Goal: Find specific page/section: Find specific page/section

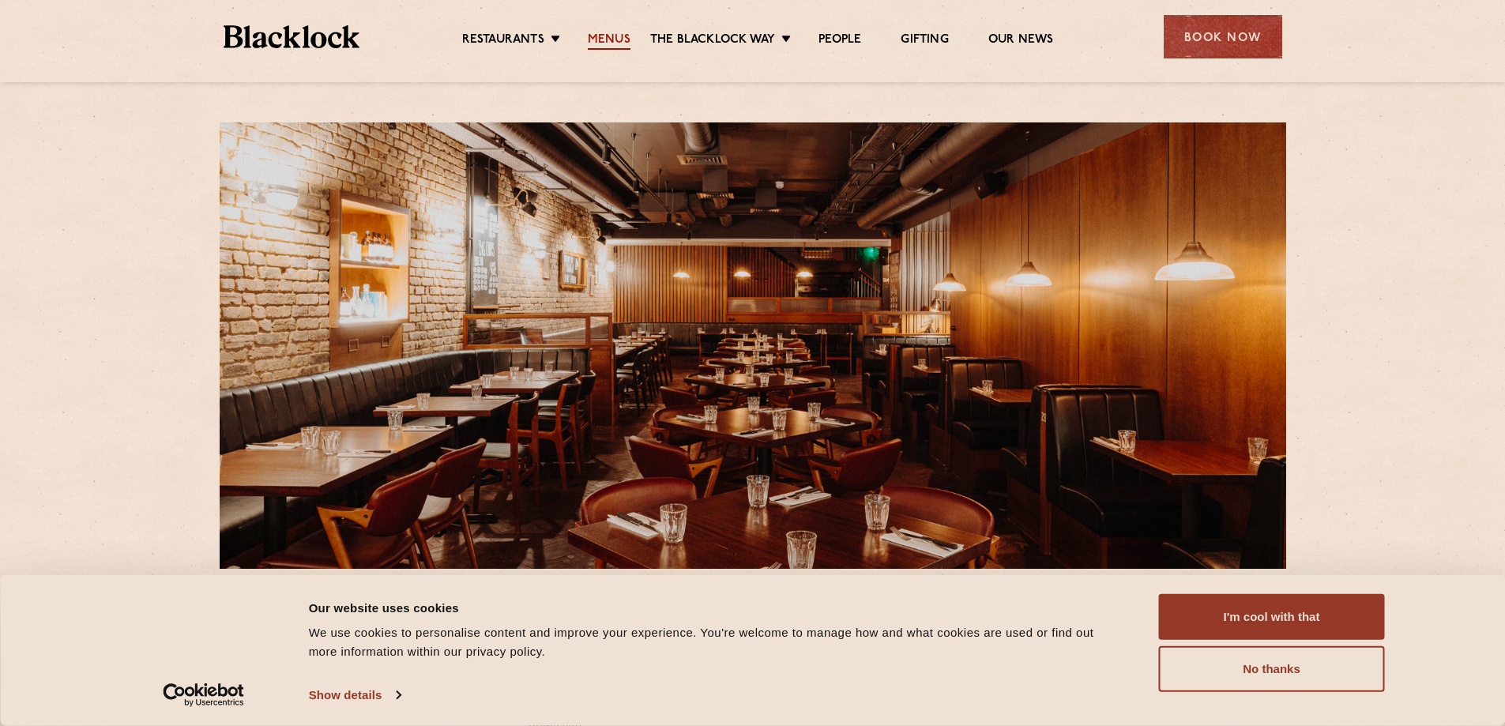
click at [602, 43] on link "Menus" at bounding box center [609, 40] width 43 height 17
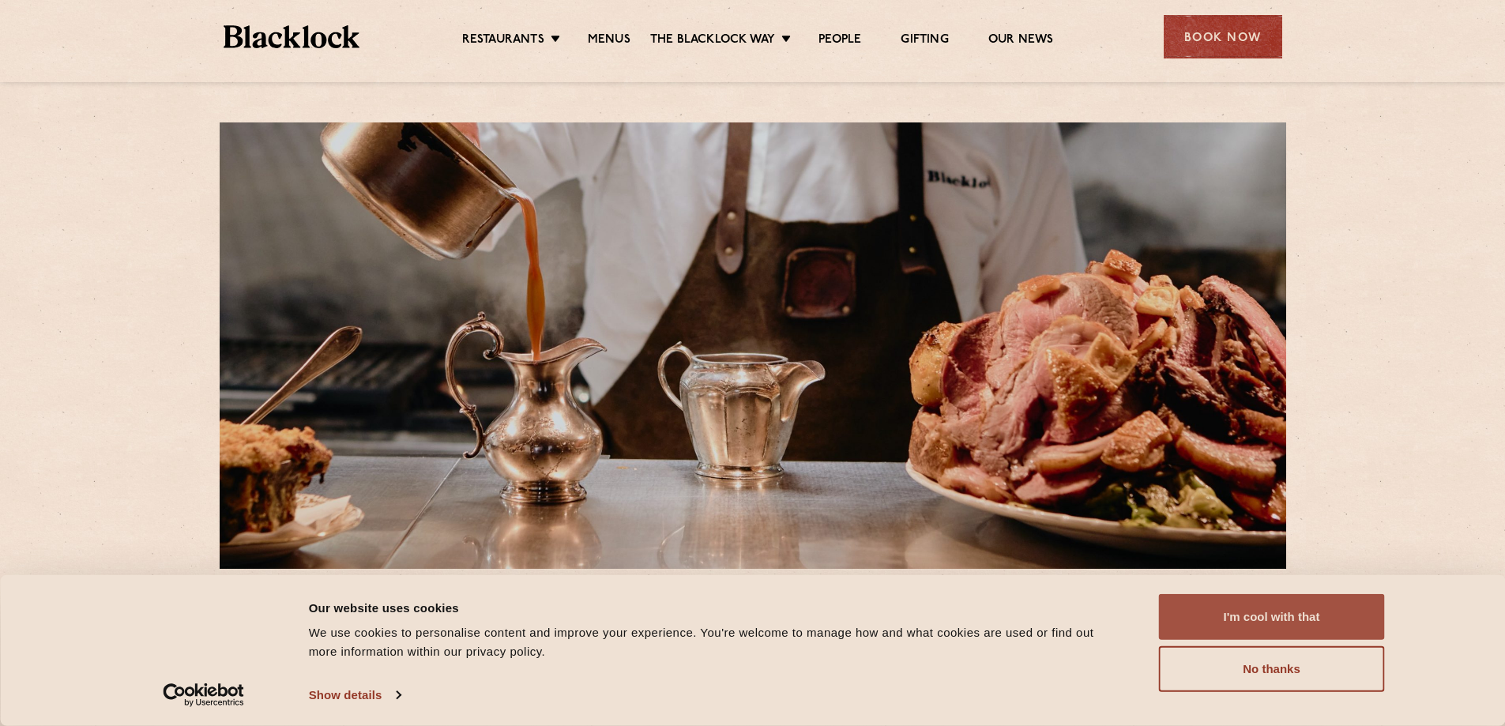
click at [1260, 618] on button "I'm cool with that" at bounding box center [1272, 617] width 226 height 46
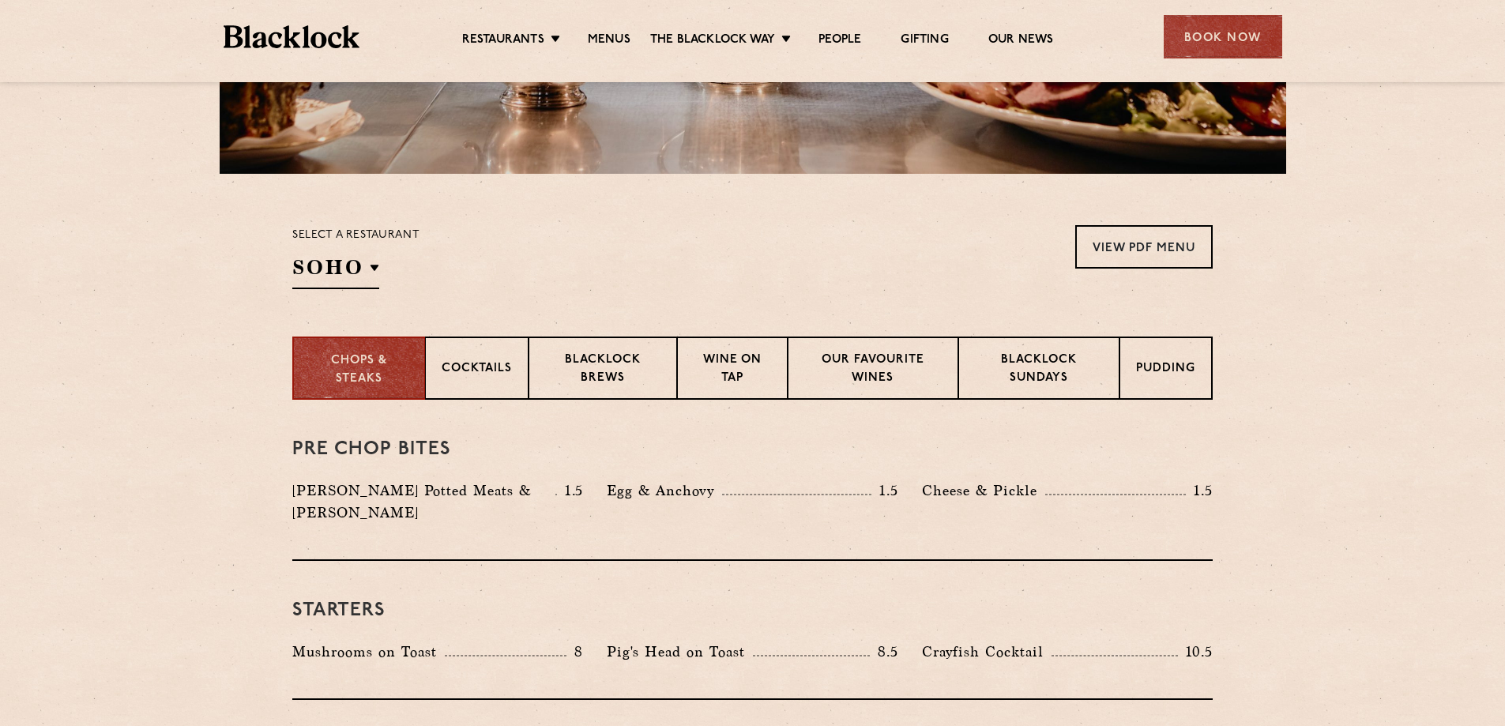
scroll to position [474, 0]
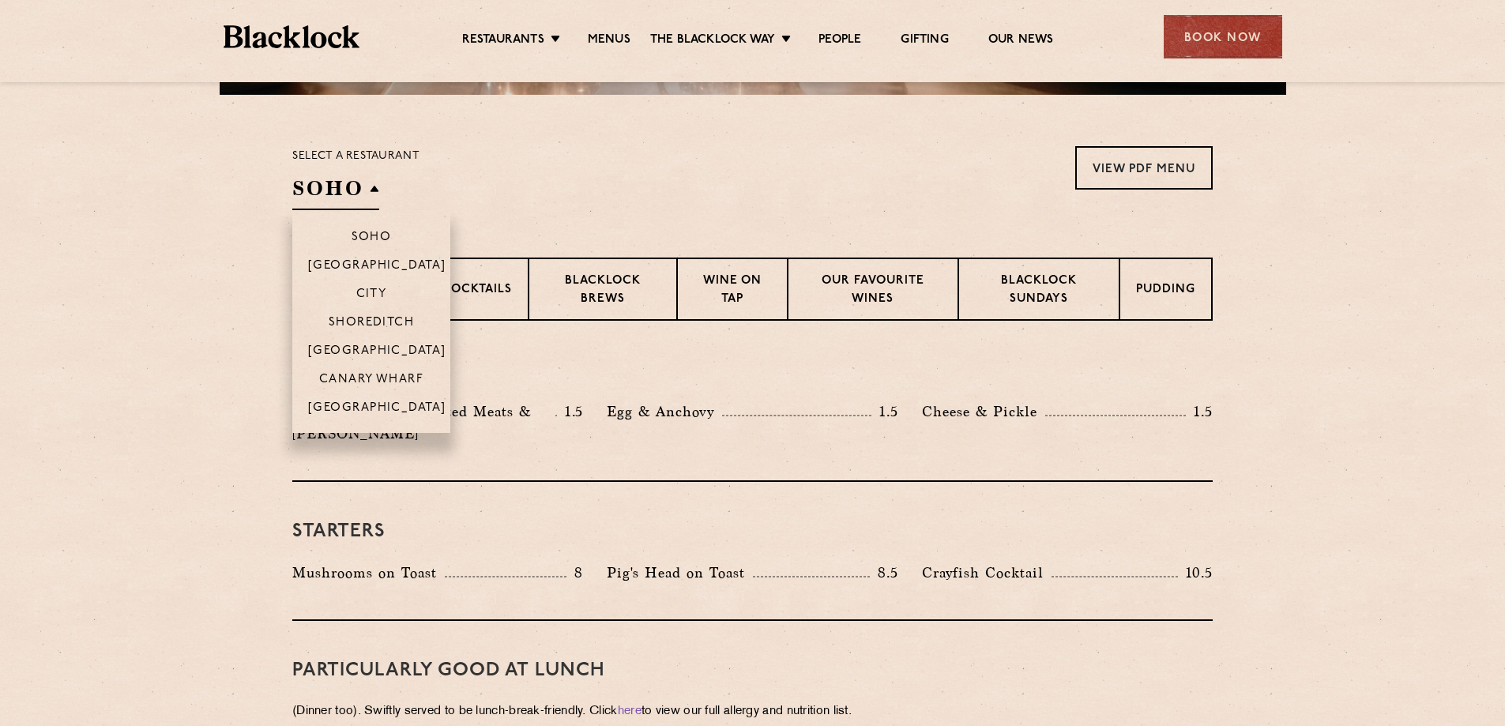
click at [358, 175] on h2 "SOHO" at bounding box center [335, 193] width 87 height 36
click at [395, 354] on p "[GEOGRAPHIC_DATA]" at bounding box center [377, 352] width 138 height 16
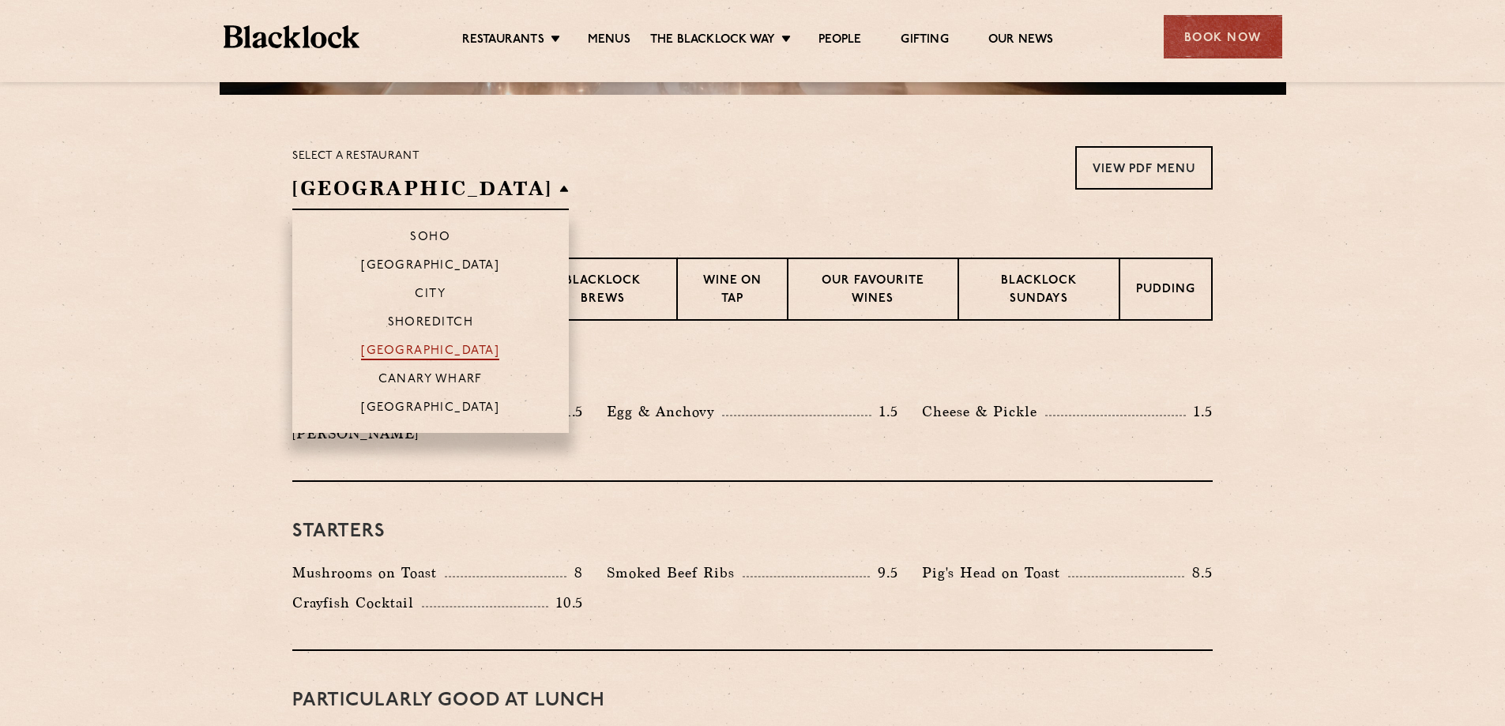
click at [395, 350] on p "[GEOGRAPHIC_DATA]" at bounding box center [430, 352] width 138 height 16
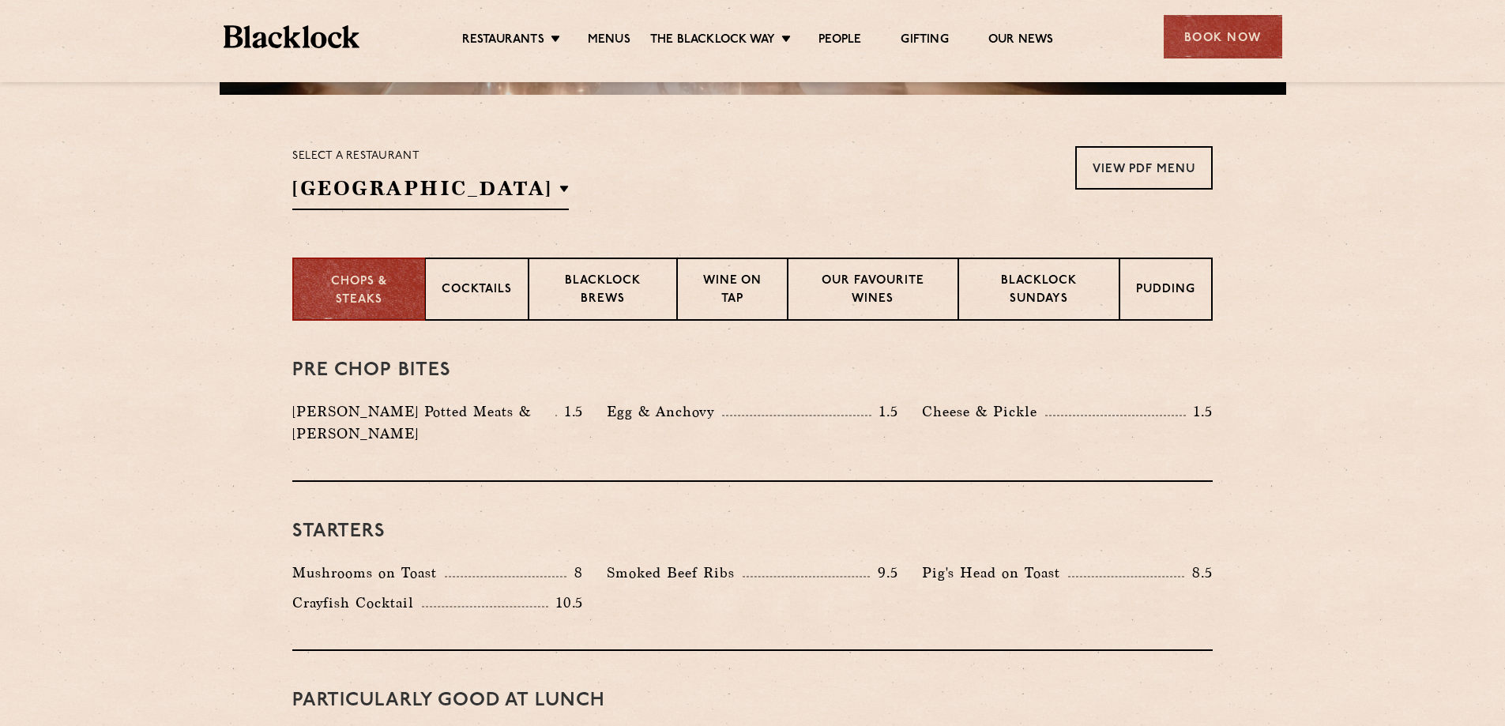
click at [95, 318] on section "Chops & Steaks Cocktails Blacklock Brews Wine on Tap Our favourite wines Blackl…" at bounding box center [752, 288] width 1505 height 63
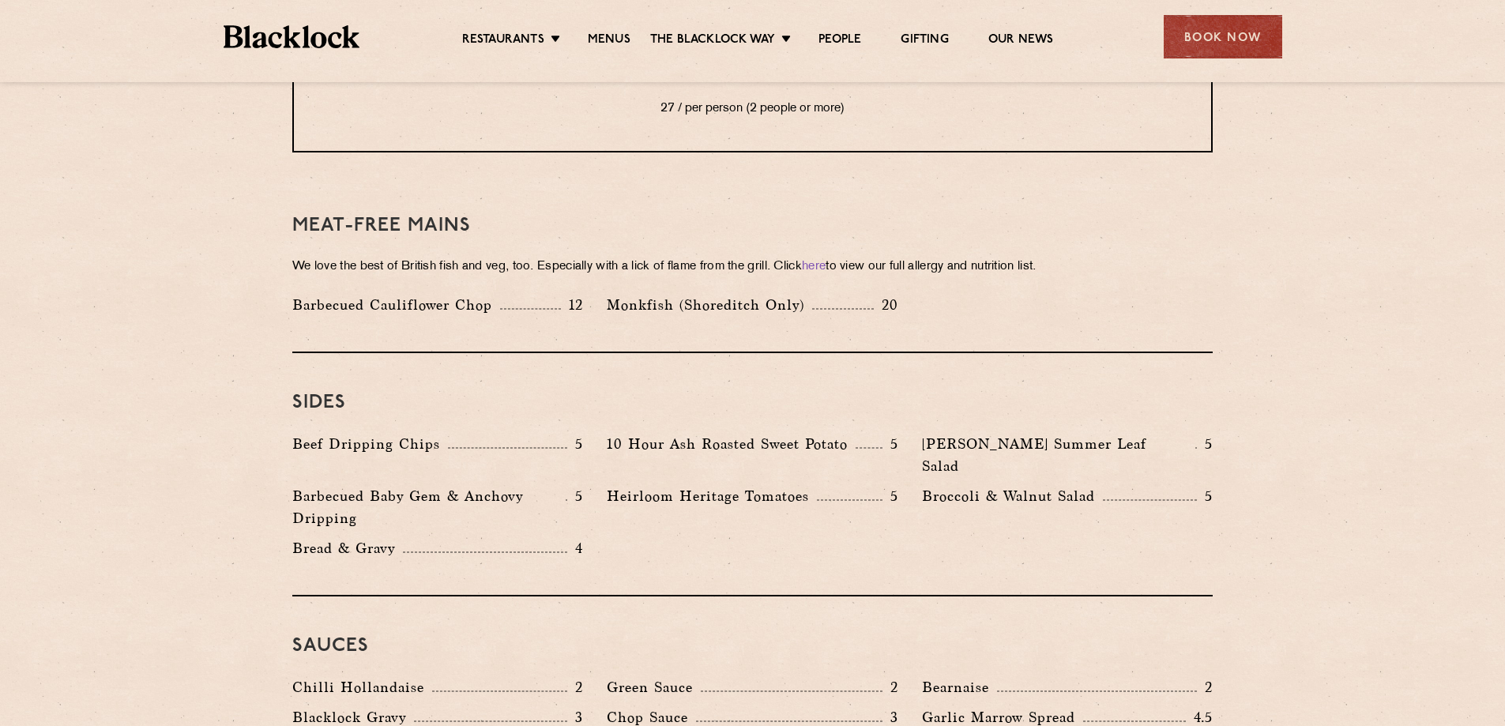
scroll to position [2212, 0]
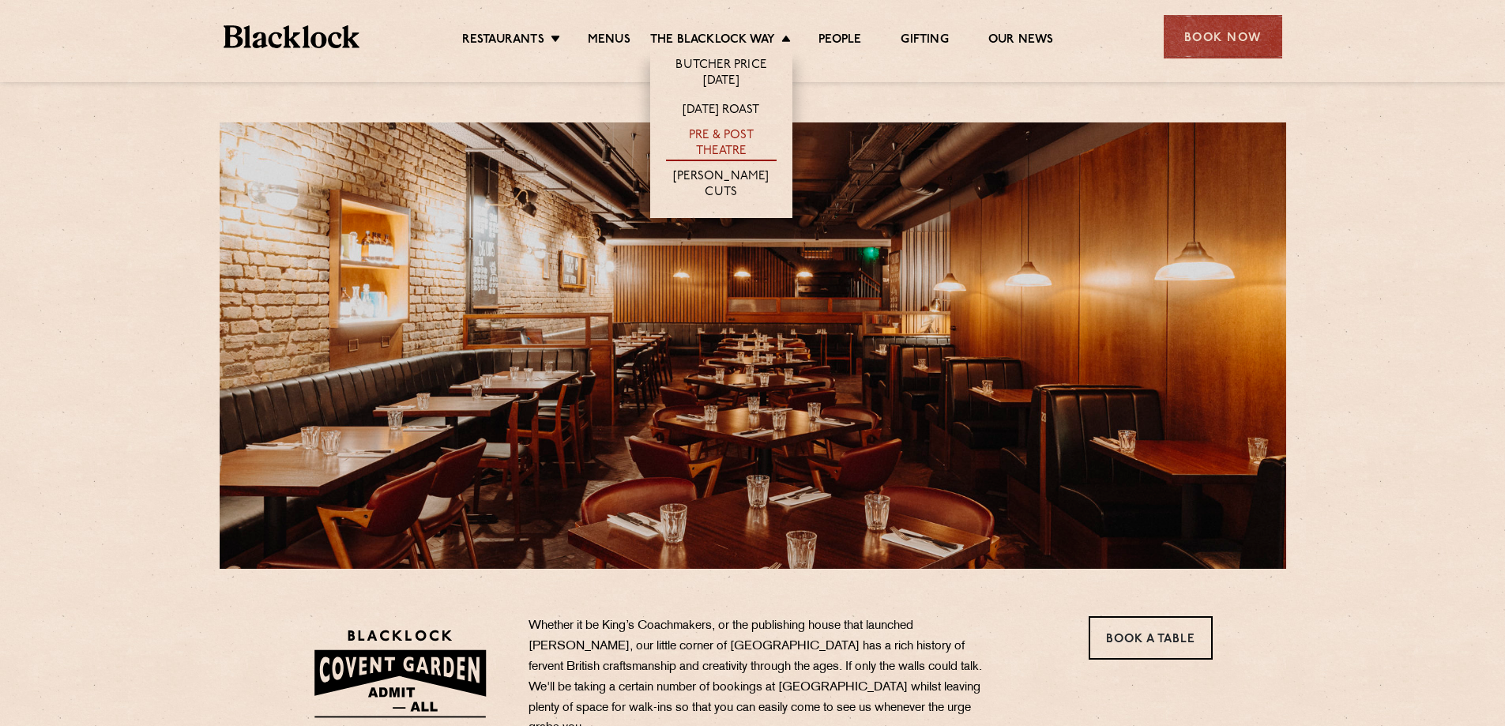
click at [726, 140] on link "Pre & Post Theatre" at bounding box center [721, 144] width 111 height 33
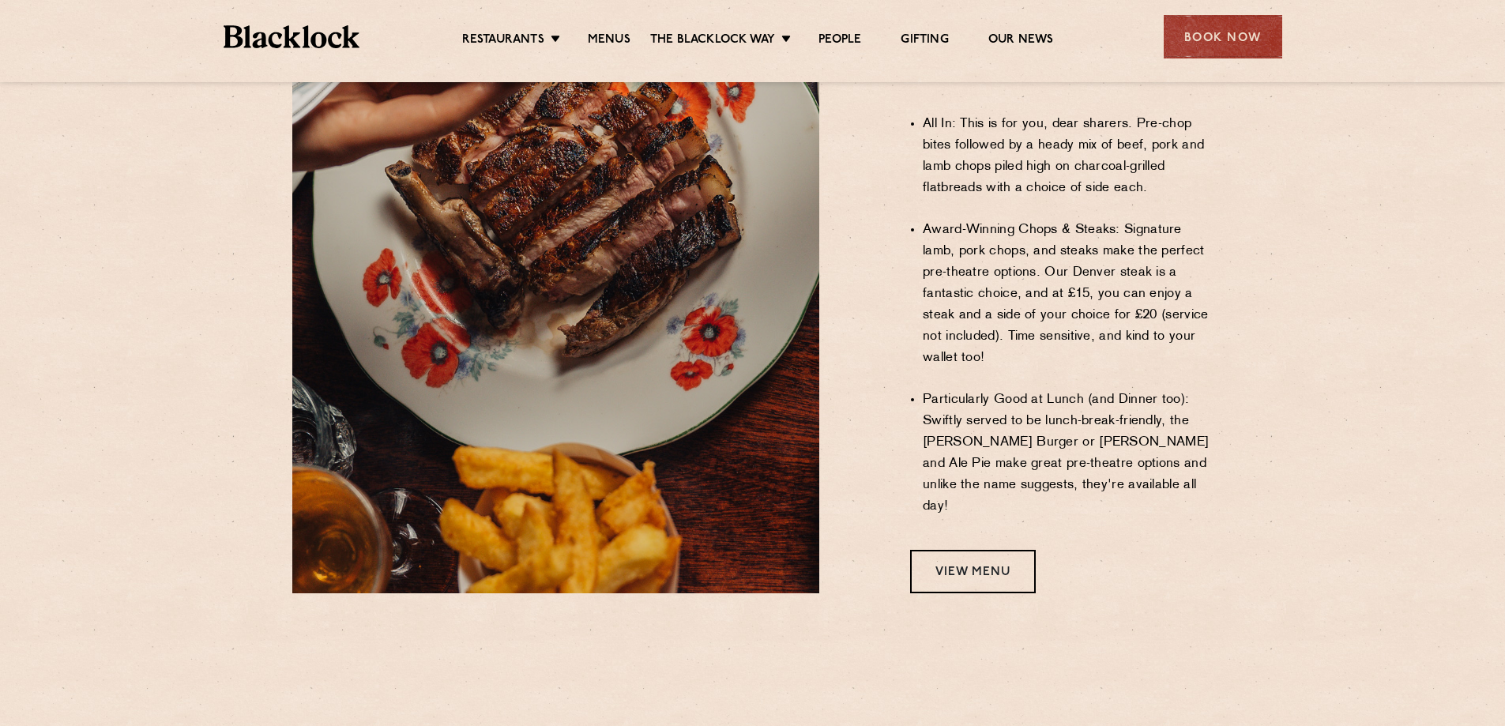
scroll to position [1185, 0]
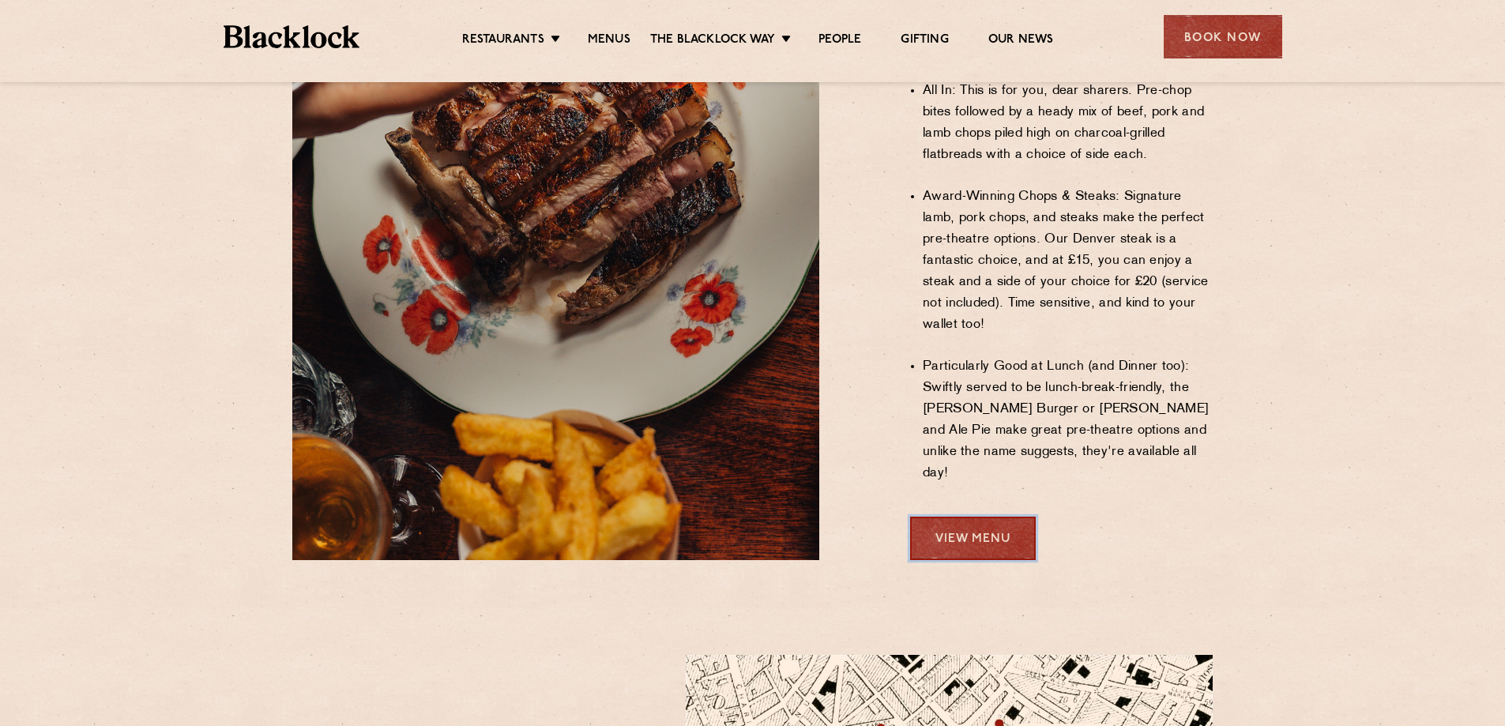
click at [970, 517] on link "View Menu" at bounding box center [973, 538] width 126 height 43
